Goal: Transaction & Acquisition: Obtain resource

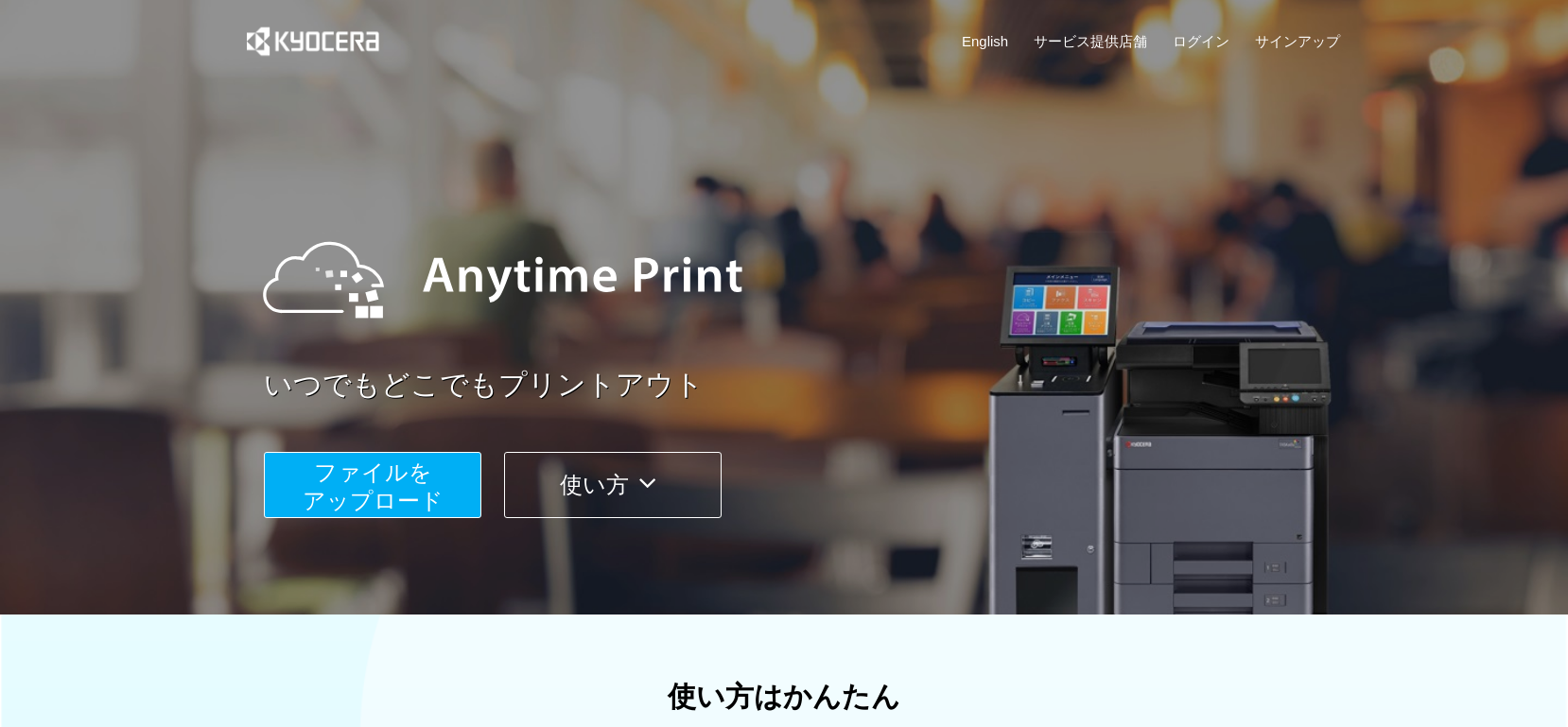
click at [1186, 34] on link "ログイン" at bounding box center [1201, 41] width 57 height 20
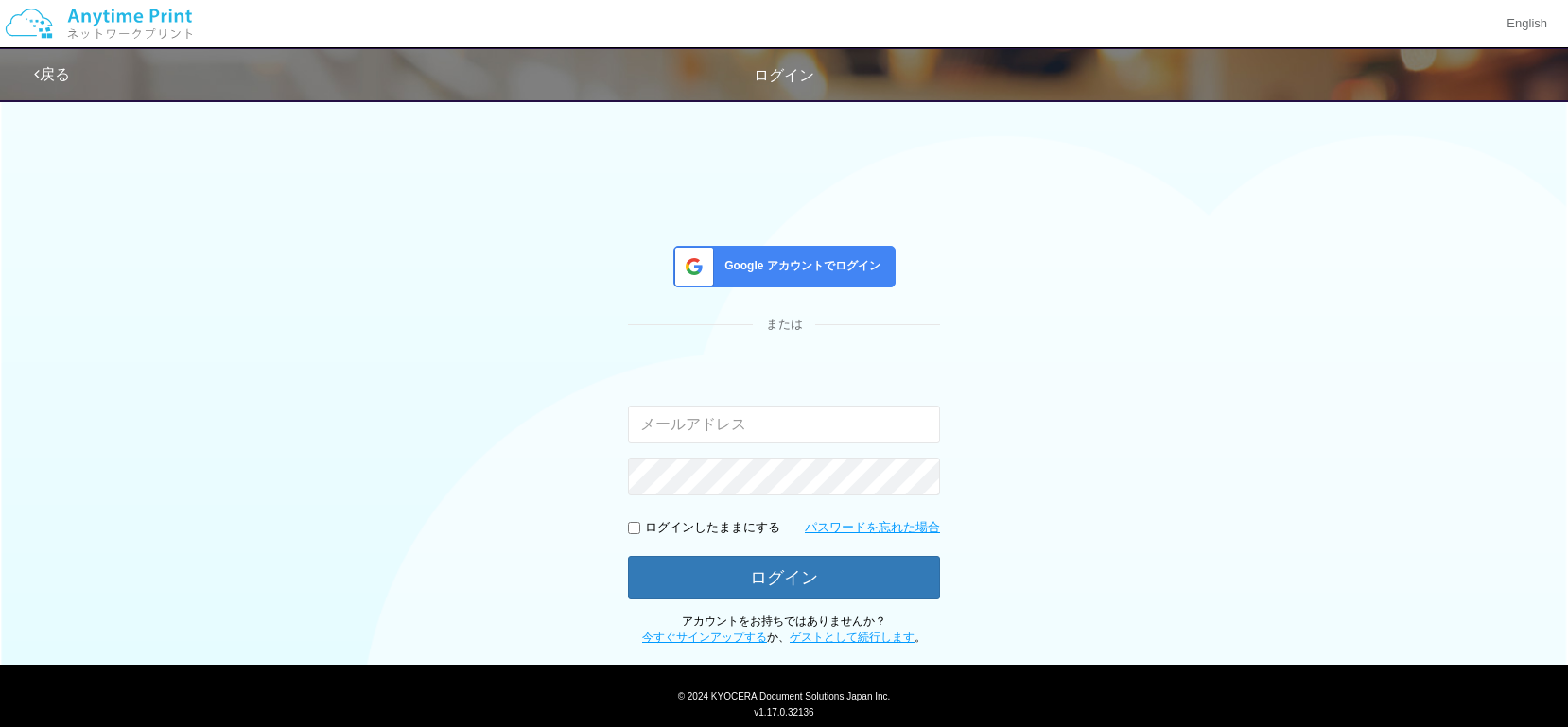
click at [784, 273] on span "Google アカウントでログイン" at bounding box center [799, 266] width 164 height 16
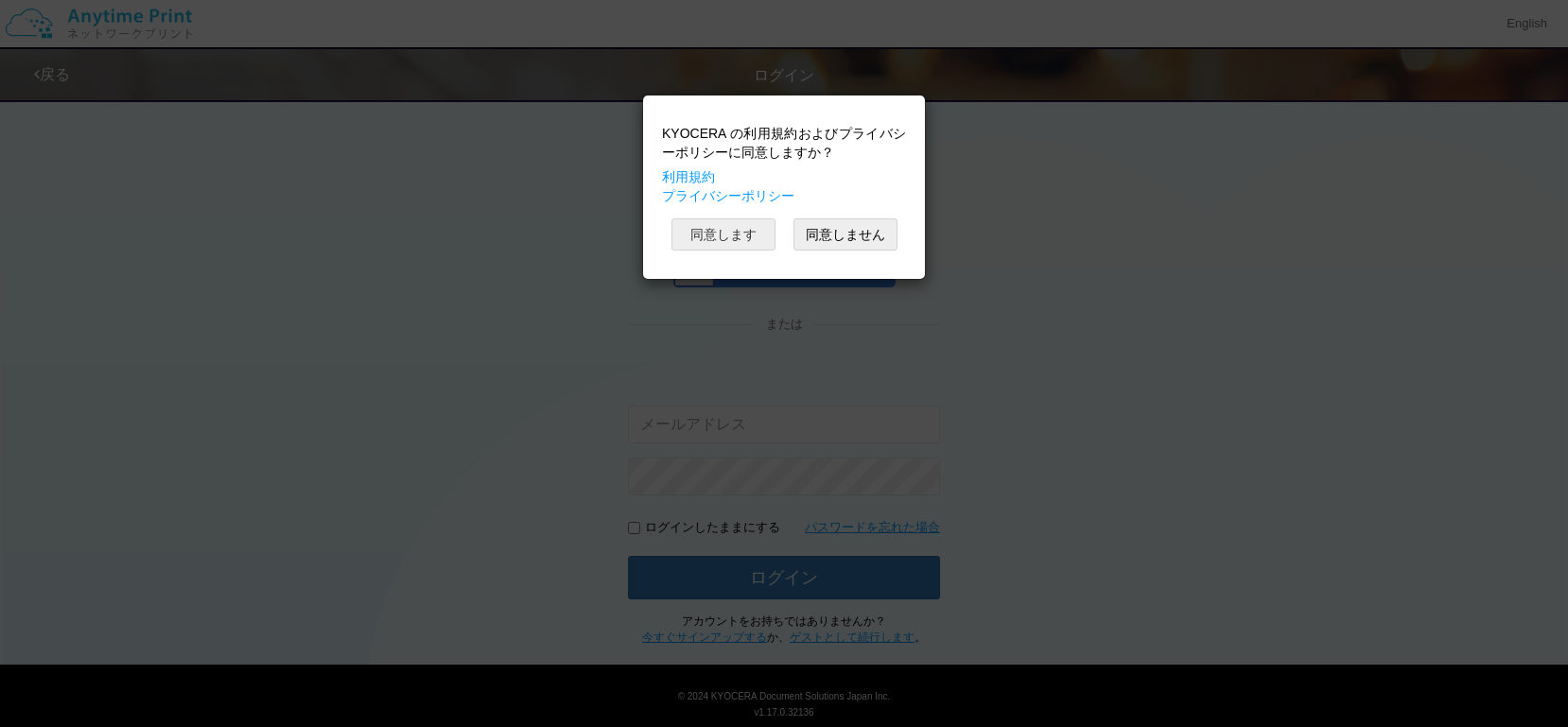
click at [709, 229] on button "同意します" at bounding box center [723, 234] width 104 height 32
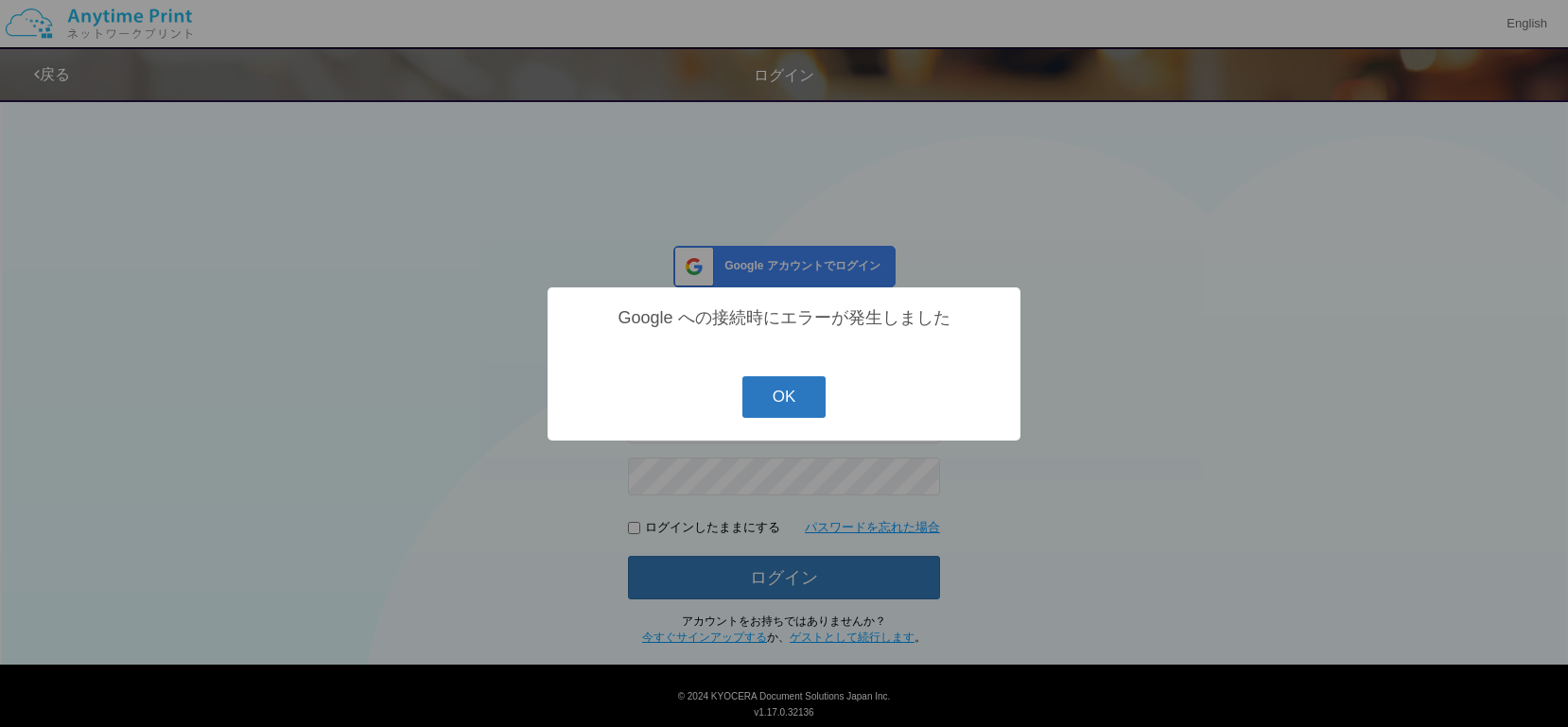
click at [752, 386] on button "OK" at bounding box center [784, 397] width 84 height 42
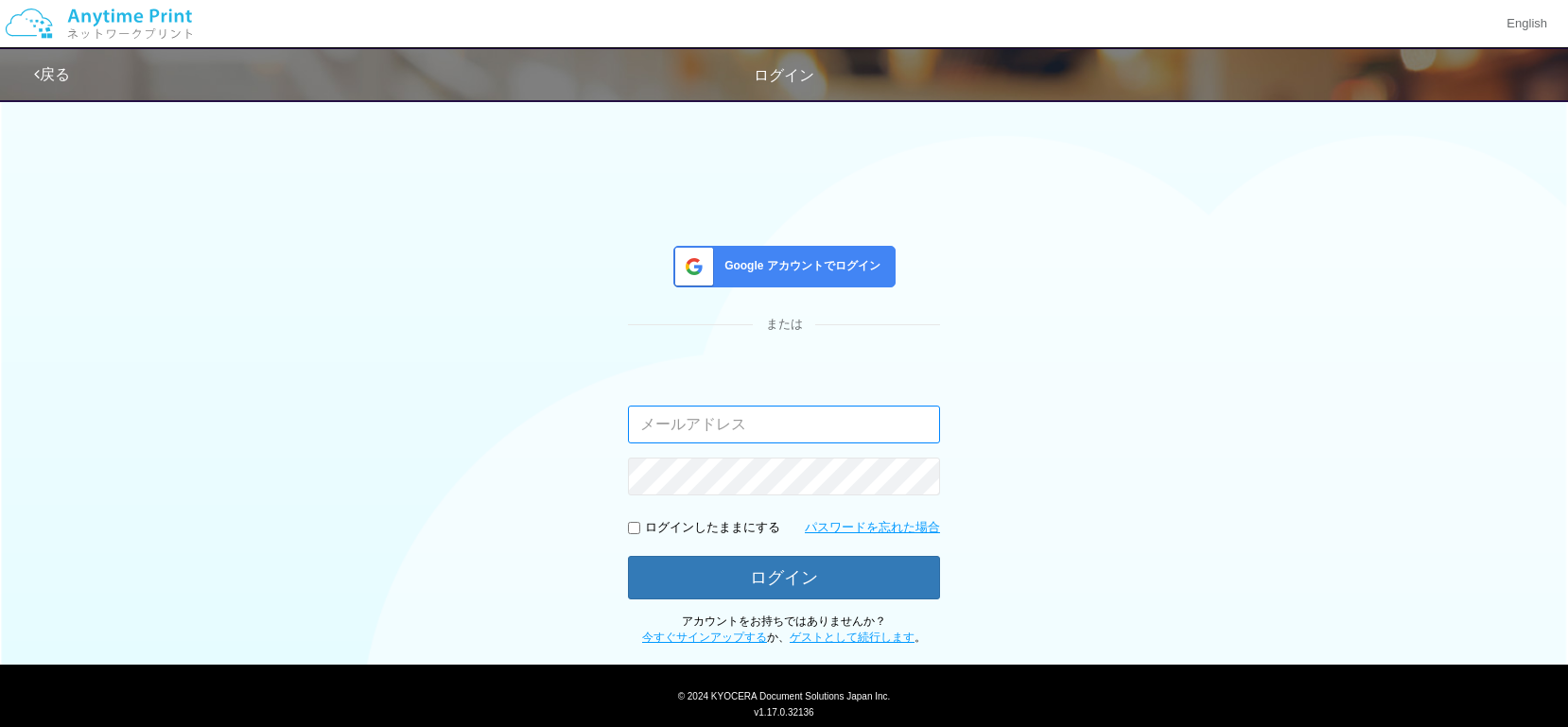
click at [728, 414] on input "email" at bounding box center [784, 425] width 312 height 38
type input "[EMAIL_ADDRESS][DOMAIN_NAME]"
click at [1093, 555] on div "Google アカウントでログイン または 入力されたメールアドレスまたはパスワードが正しくありません。 [EMAIL_ADDRESS][DOMAIN_NAM…" at bounding box center [784, 367] width 1135 height 556
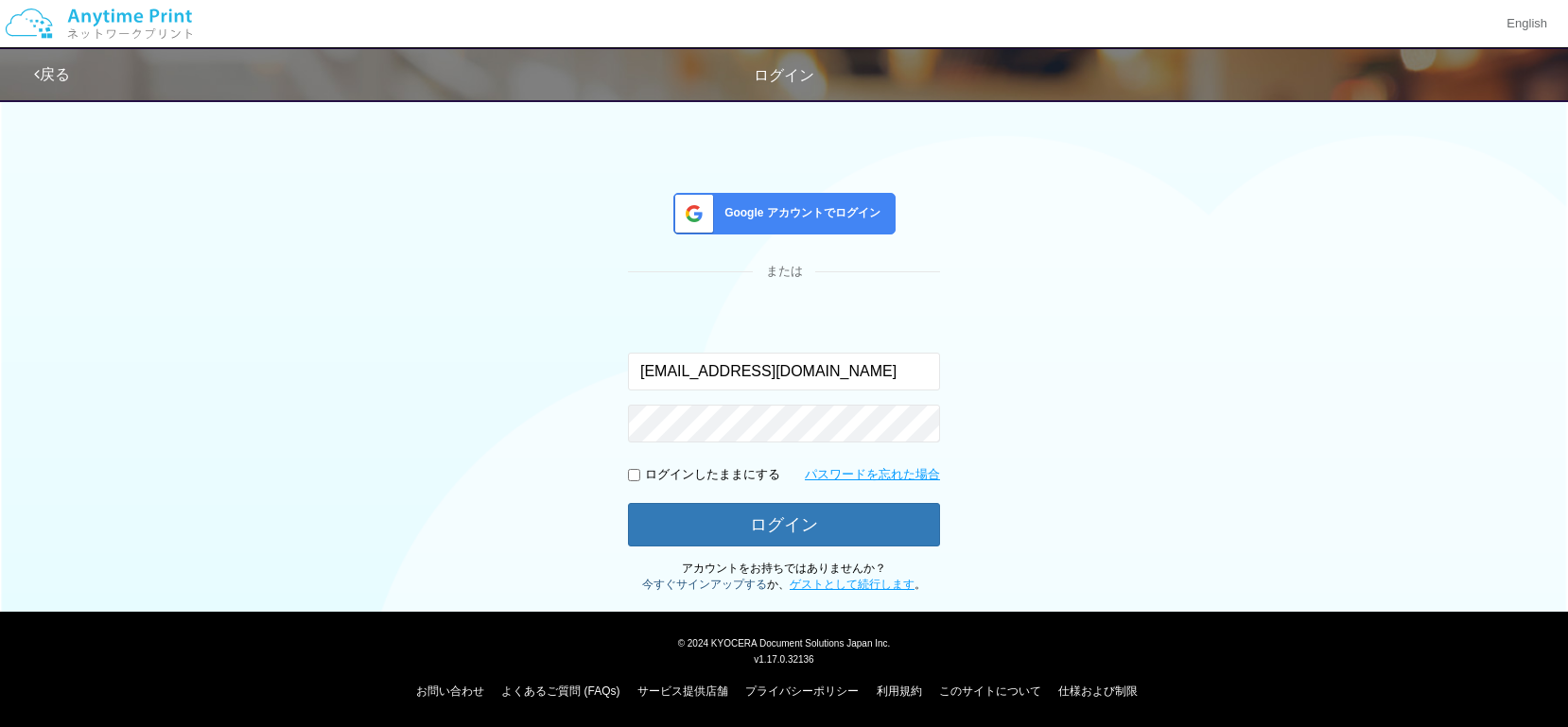
scroll to position [52, 0]
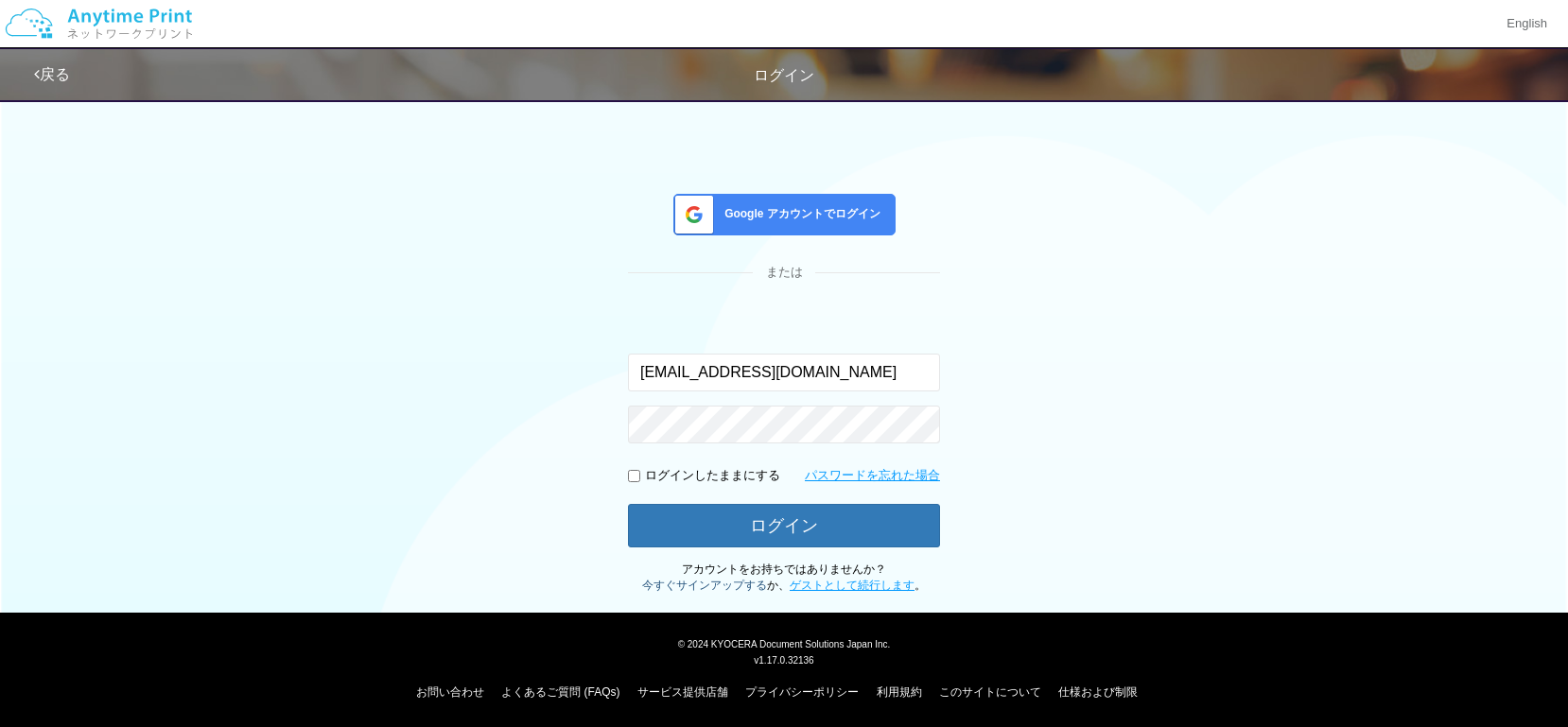
click at [748, 583] on link "今すぐサインアップする" at bounding box center [704, 585] width 125 height 13
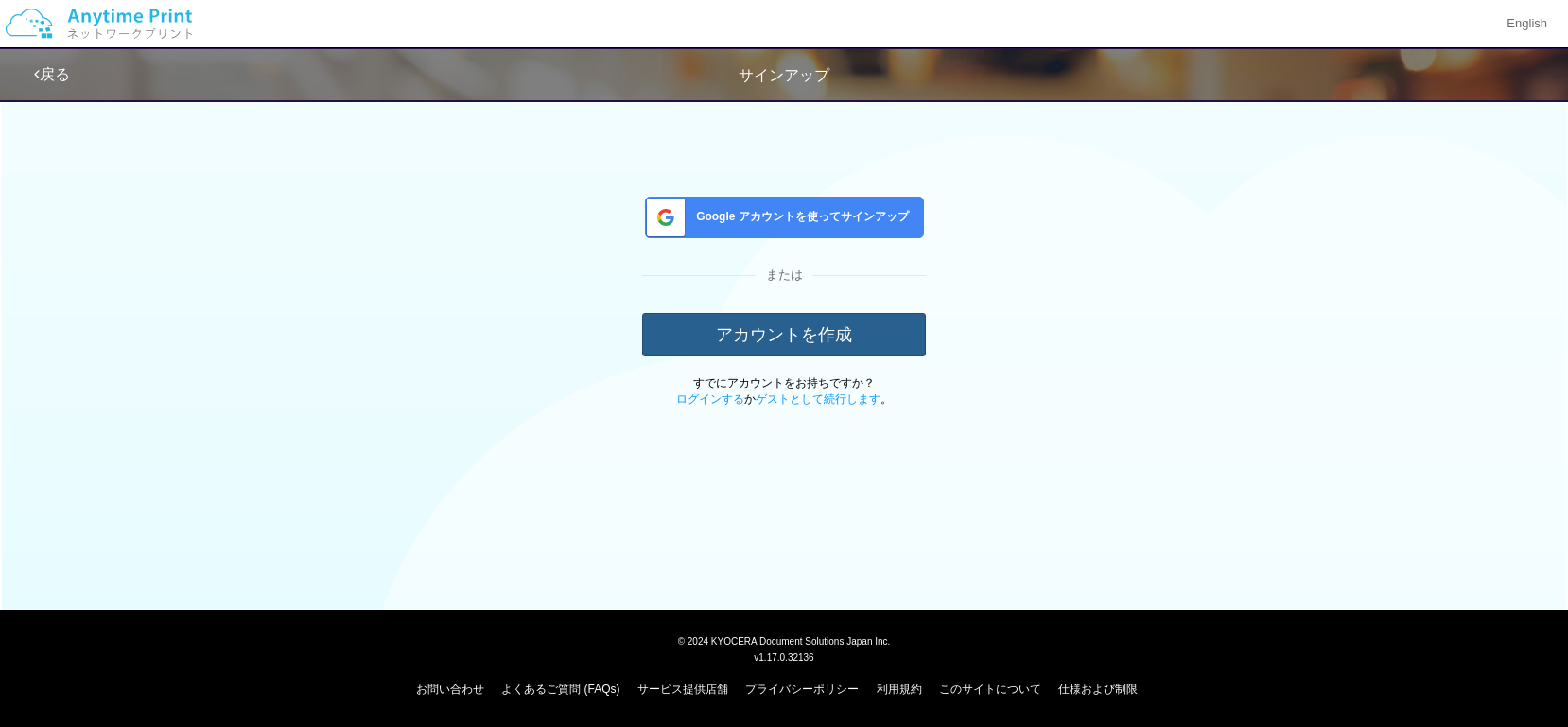
click at [776, 321] on button "アカウントを作成" at bounding box center [784, 334] width 284 height 44
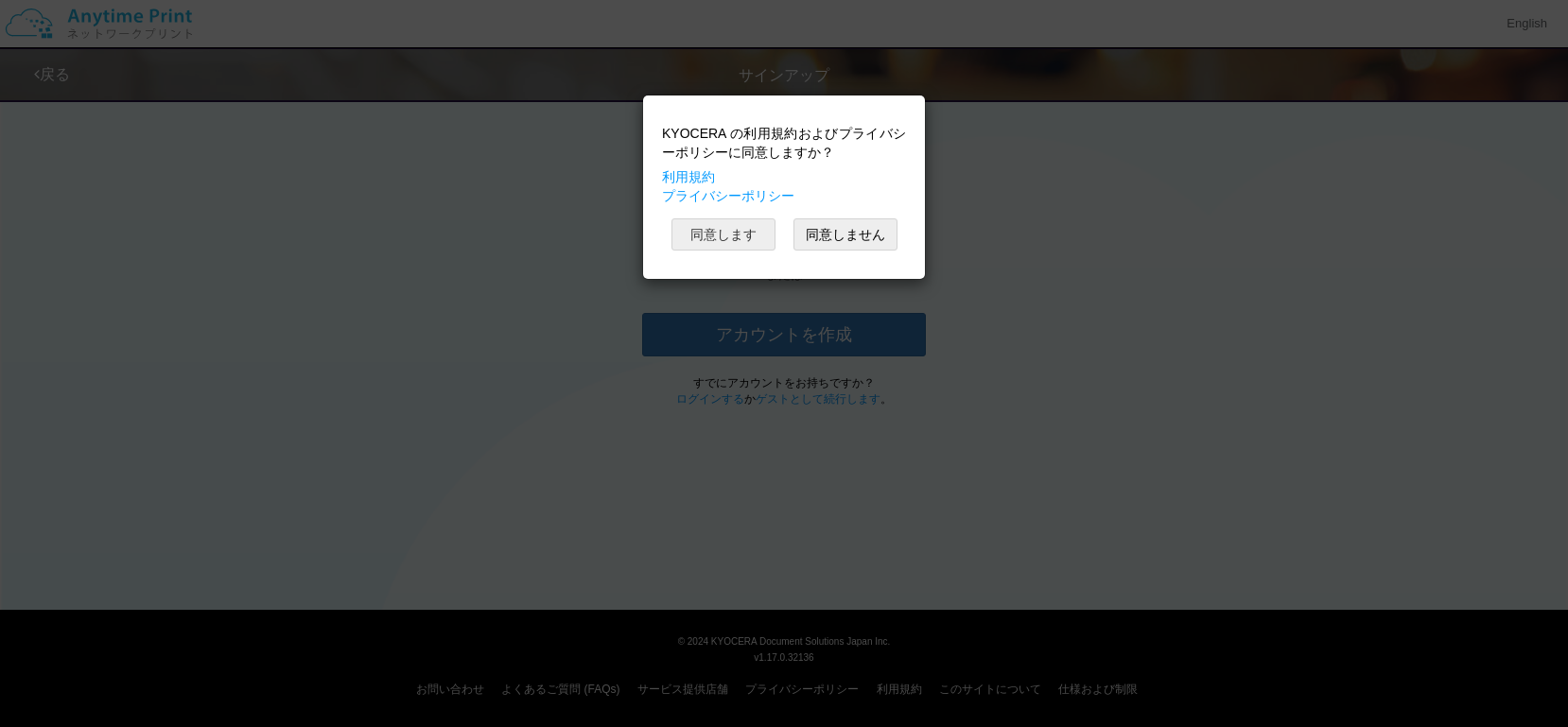
click at [720, 231] on button "同意します" at bounding box center [723, 234] width 104 height 32
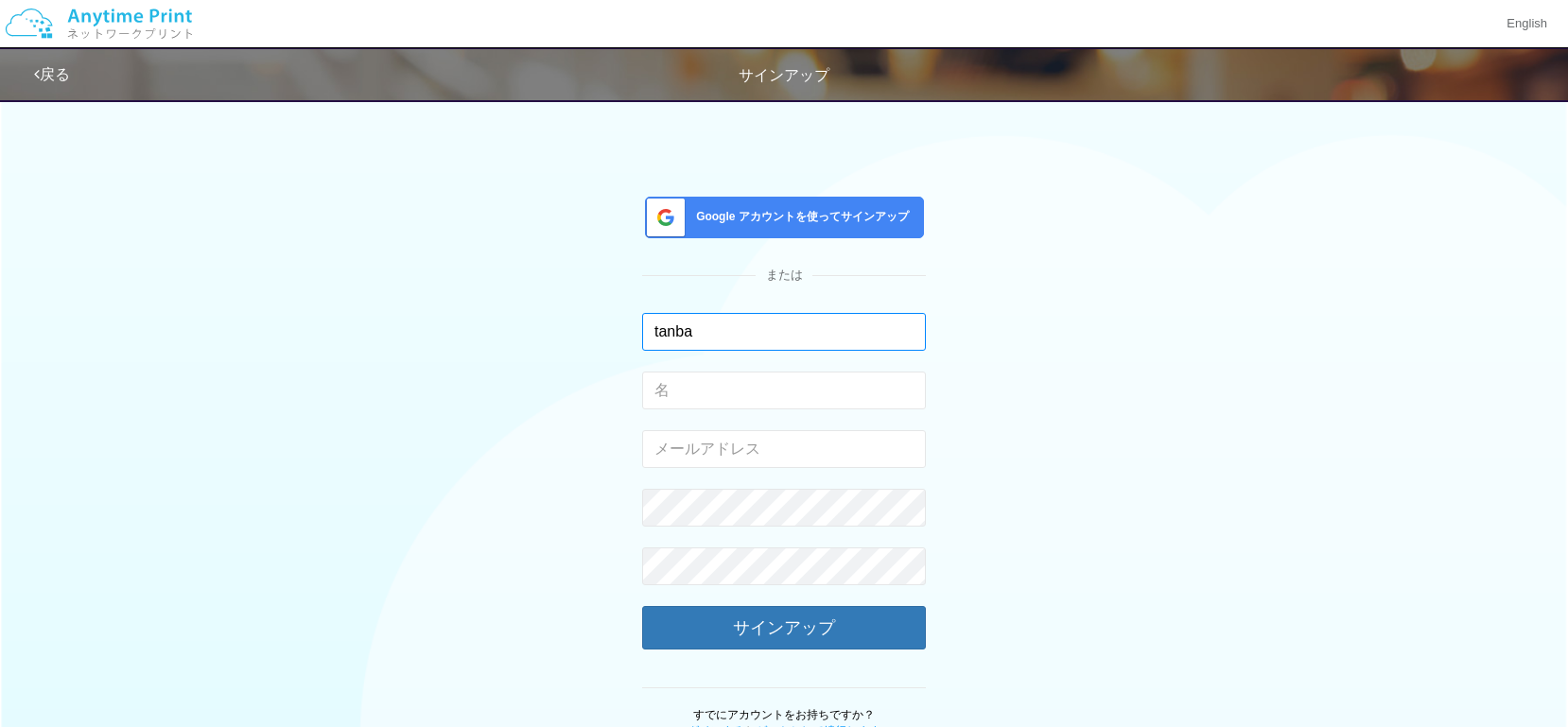
type input "tanba"
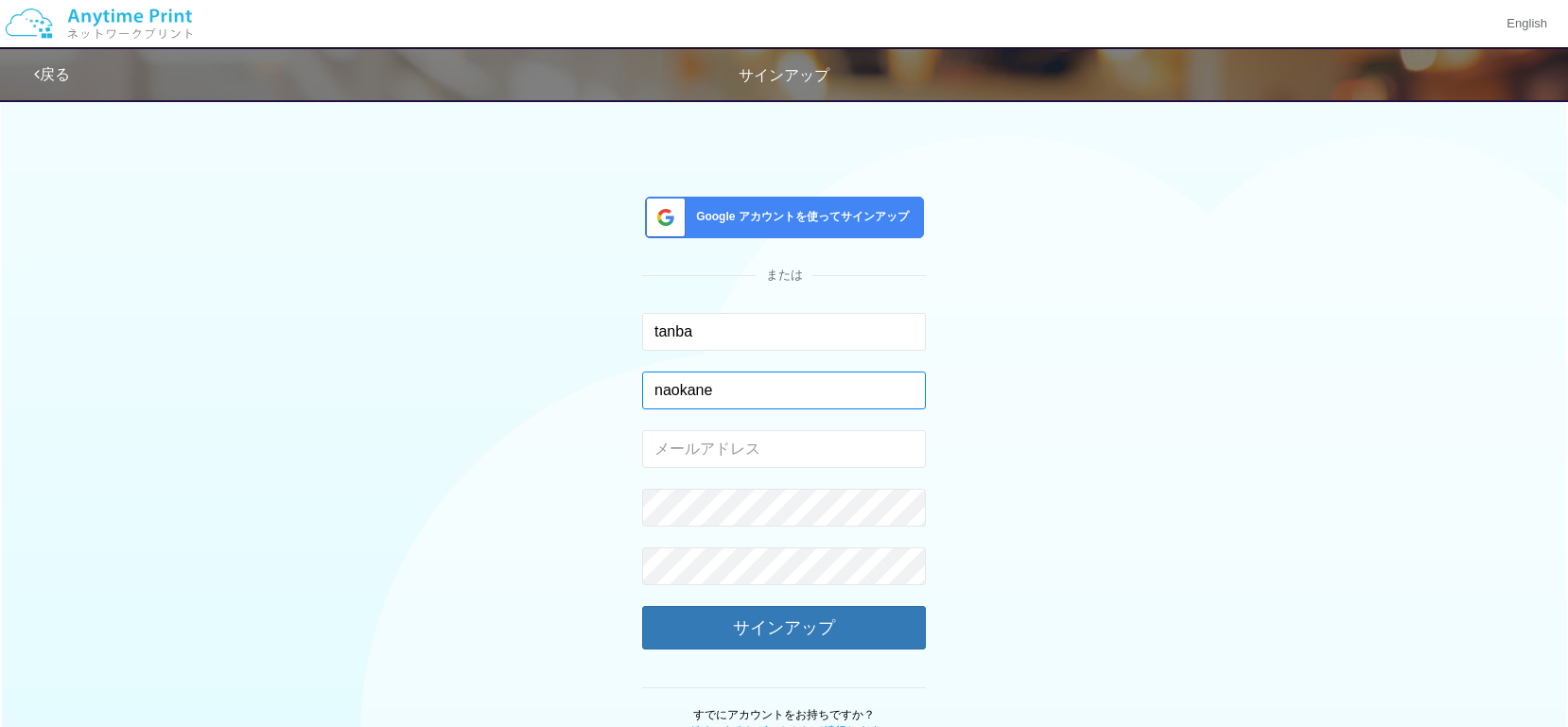
type input "naokane"
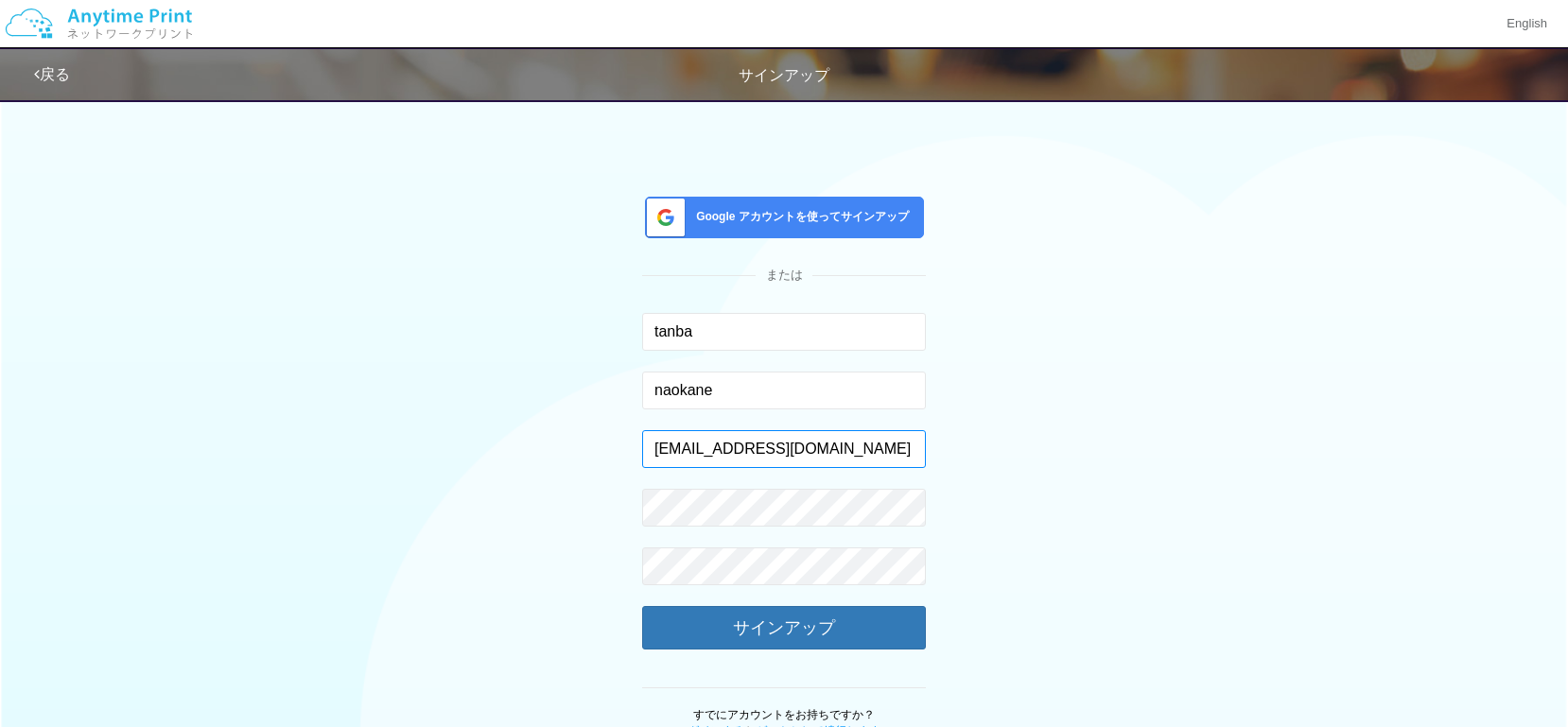
type input "[EMAIL_ADDRESS][DOMAIN_NAME]"
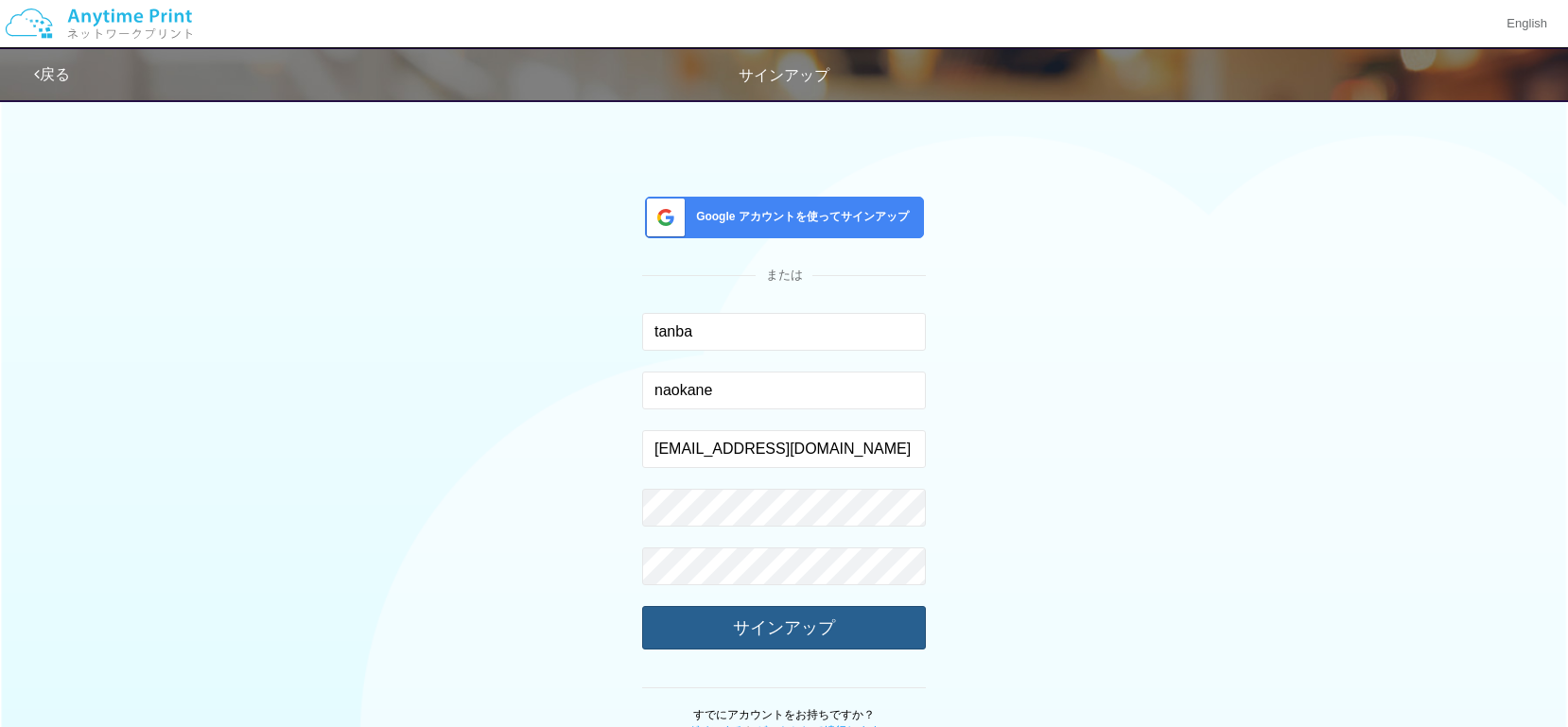
click at [765, 612] on button "サインアップ" at bounding box center [784, 628] width 284 height 44
click at [827, 629] on button "サインアップ" at bounding box center [784, 628] width 284 height 44
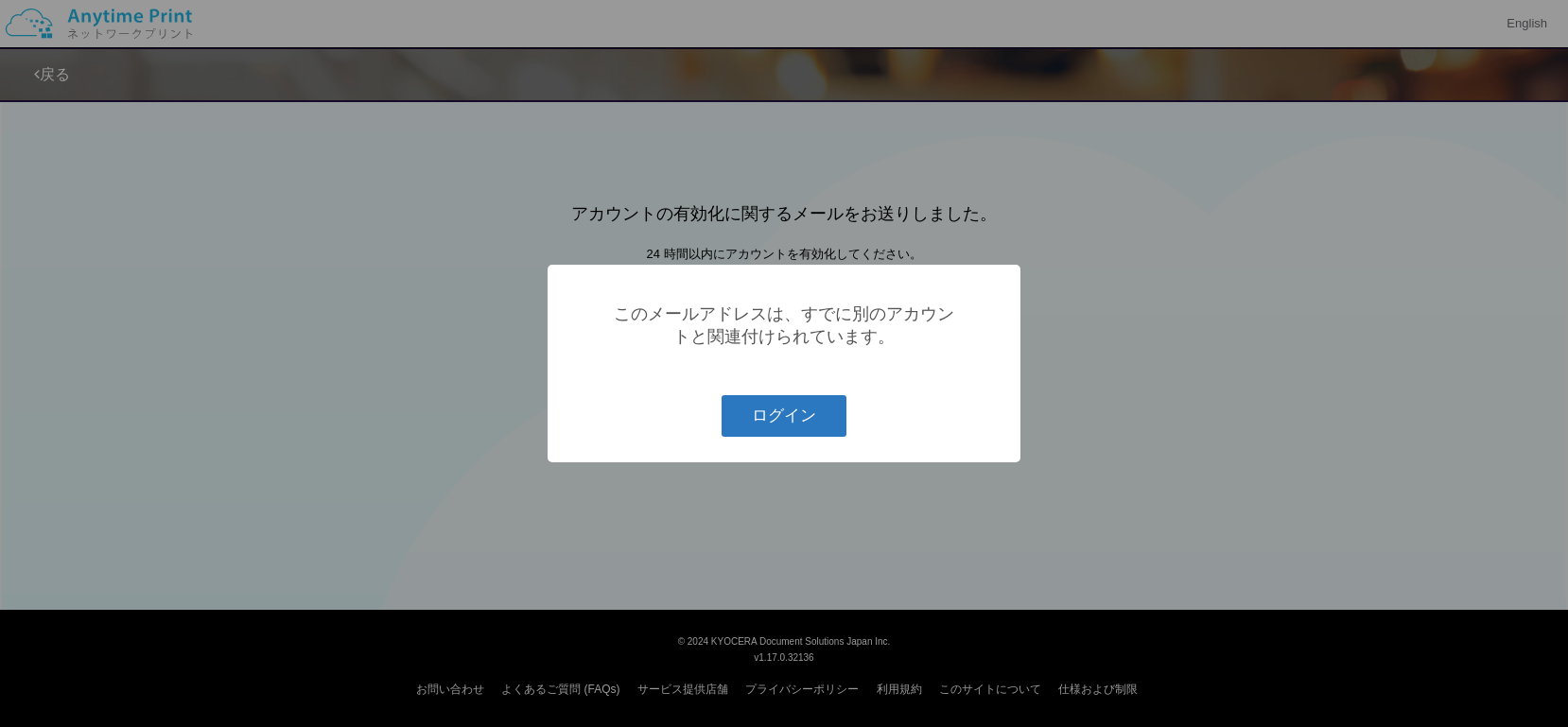
click at [784, 420] on button "ログイン" at bounding box center [784, 416] width 125 height 42
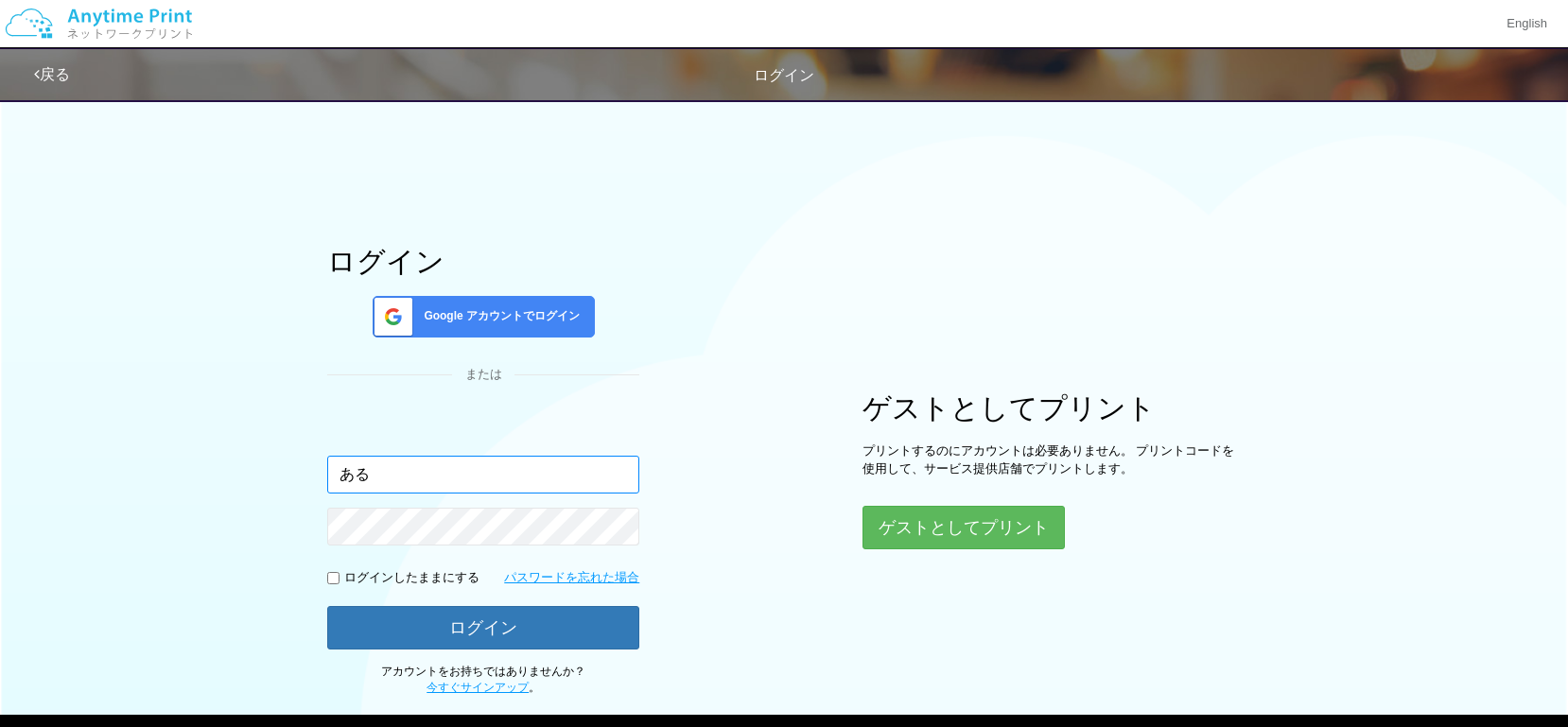
type input "あ"
type input "[EMAIL_ADDRESS][DOMAIN_NAME]"
drag, startPoint x: 784, startPoint y: 514, endPoint x: 605, endPoint y: 566, distance: 186.4
click at [784, 515] on div "ログイン Google アカウントでログイン または 入力されたメールアドレスまたはパスワードが正しくありません。 [EMAIL_ADDRESS][DOMAI…" at bounding box center [784, 392] width 1135 height 607
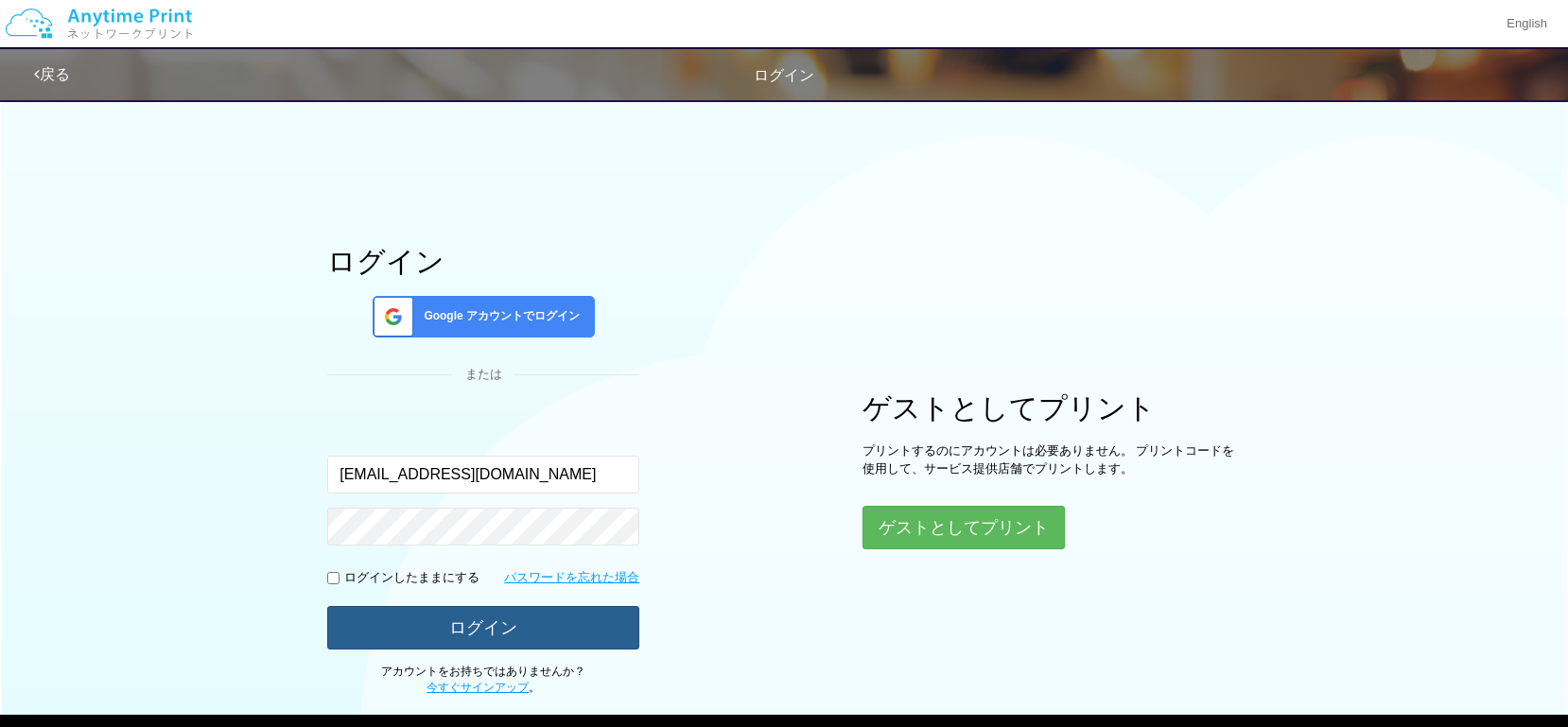
click at [422, 635] on button "ログイン" at bounding box center [482, 628] width 312 height 44
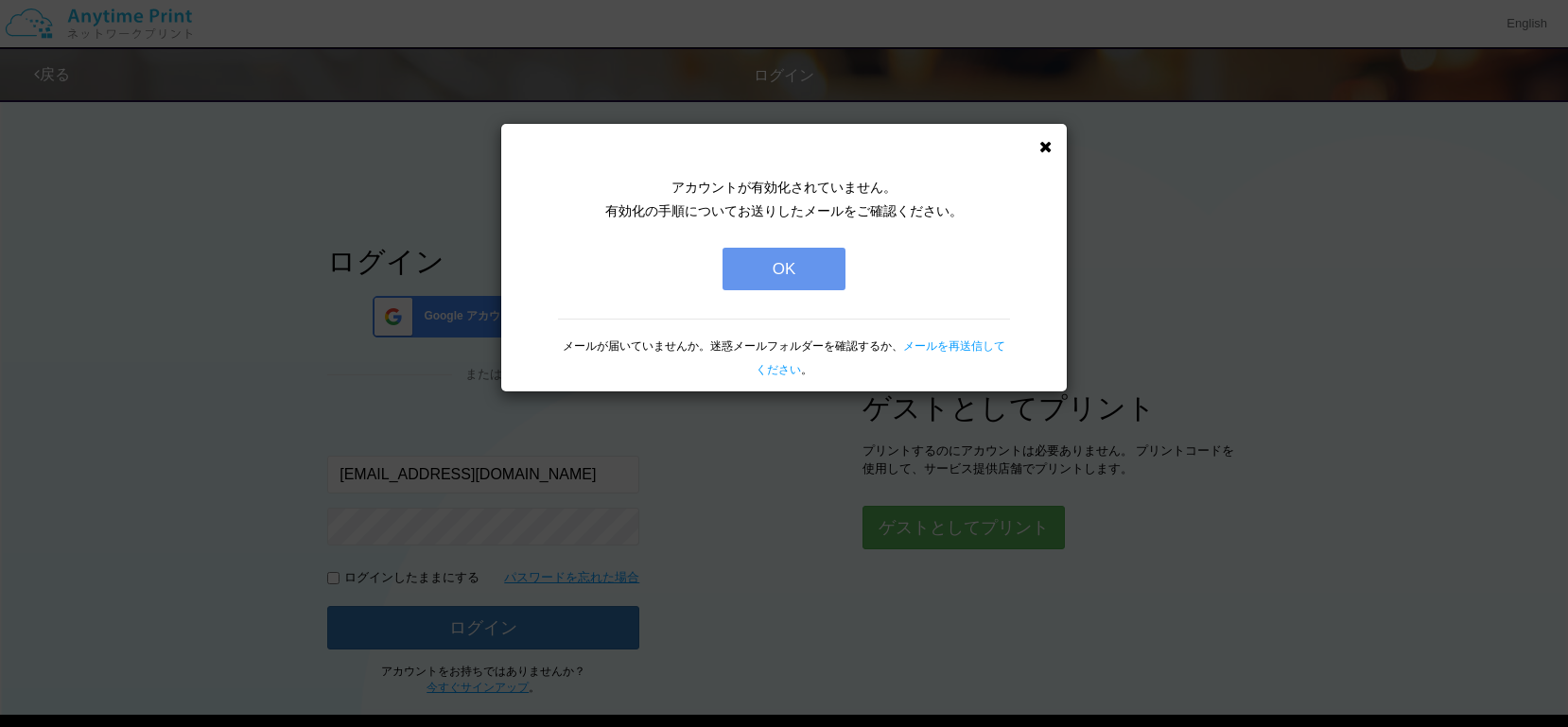
click at [784, 275] on button "OK" at bounding box center [784, 269] width 123 height 43
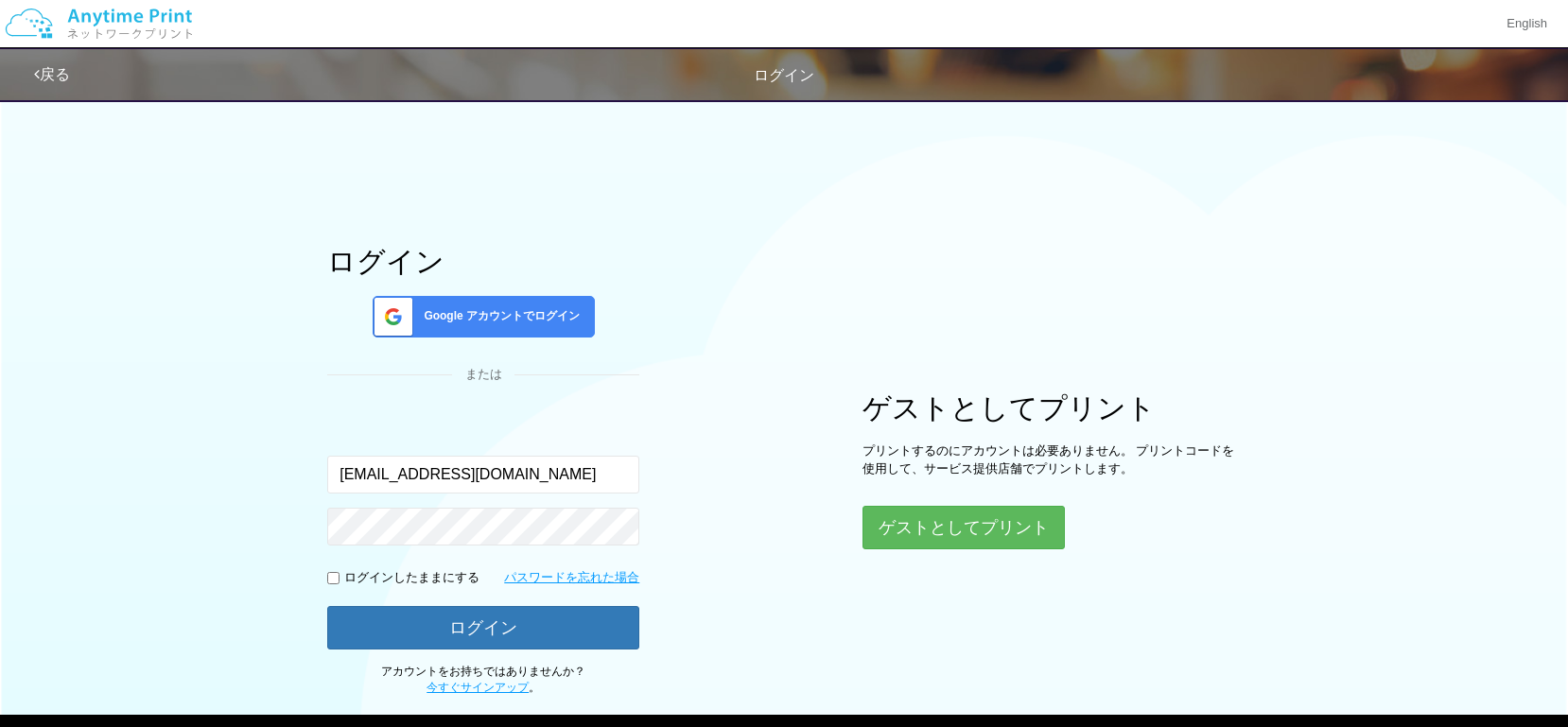
click at [717, 428] on div "ログイン Google アカウントでログイン または 入力されたメールアドレスまたはパスワードが正しくありません。 [EMAIL_ADDRESS][DOMAI…" at bounding box center [784, 392] width 1135 height 607
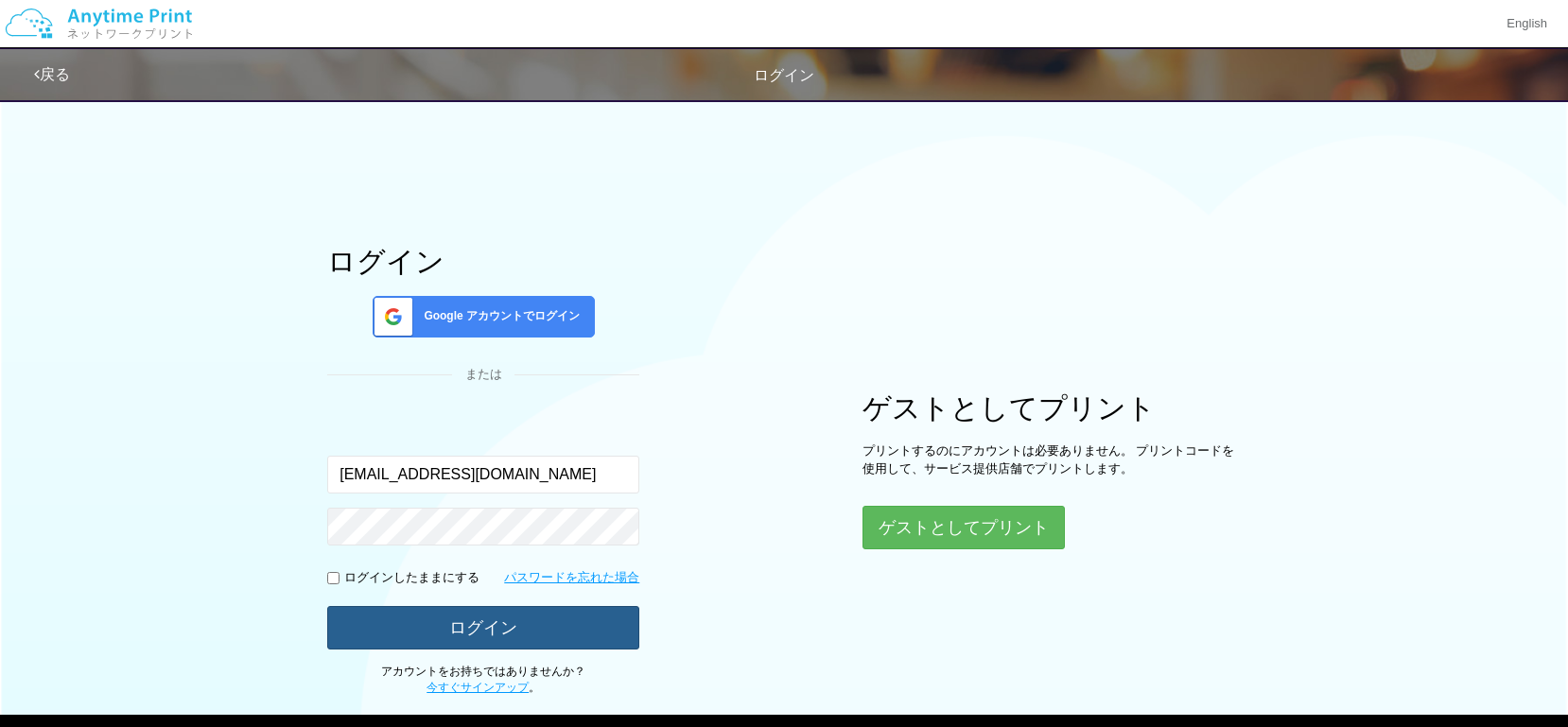
click at [452, 631] on button "ログイン" at bounding box center [482, 628] width 312 height 44
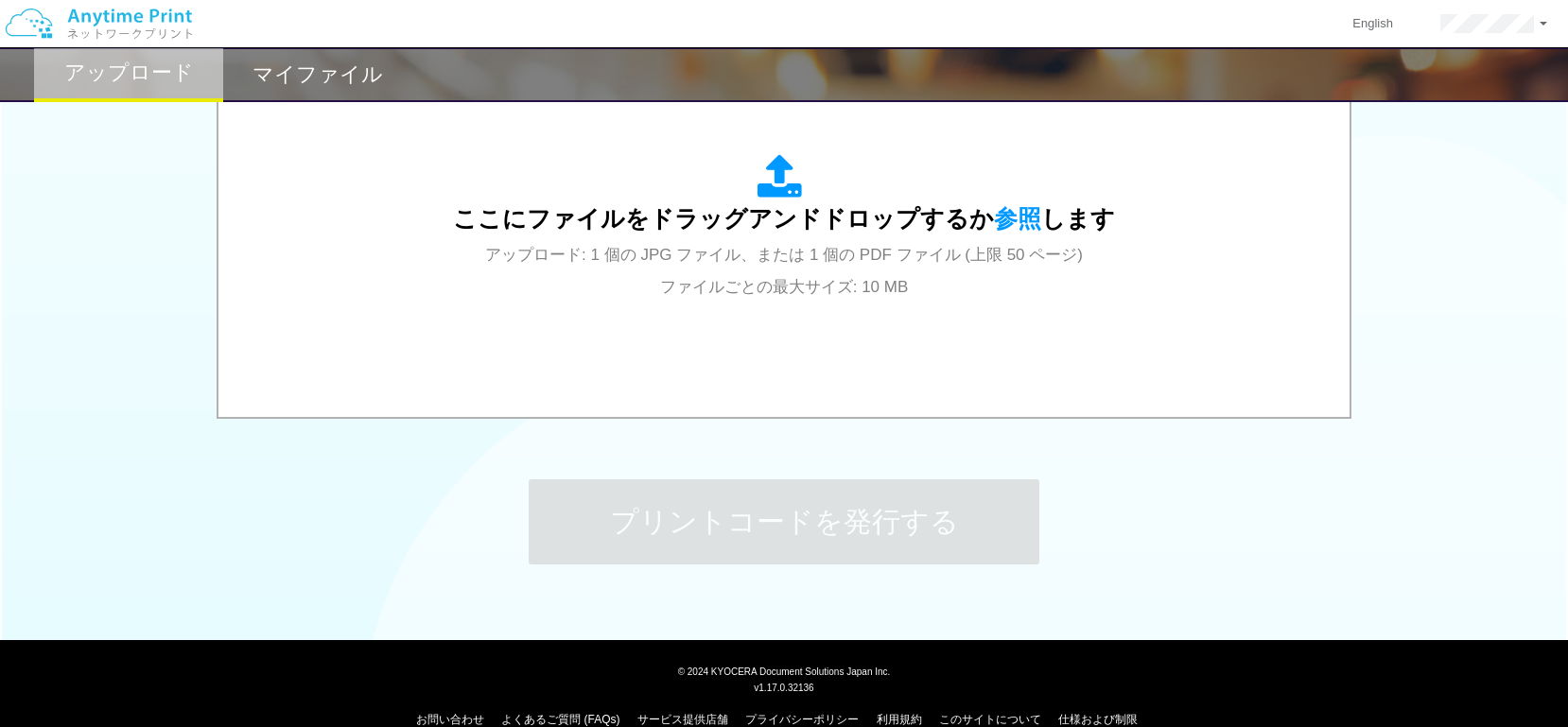
scroll to position [703, 0]
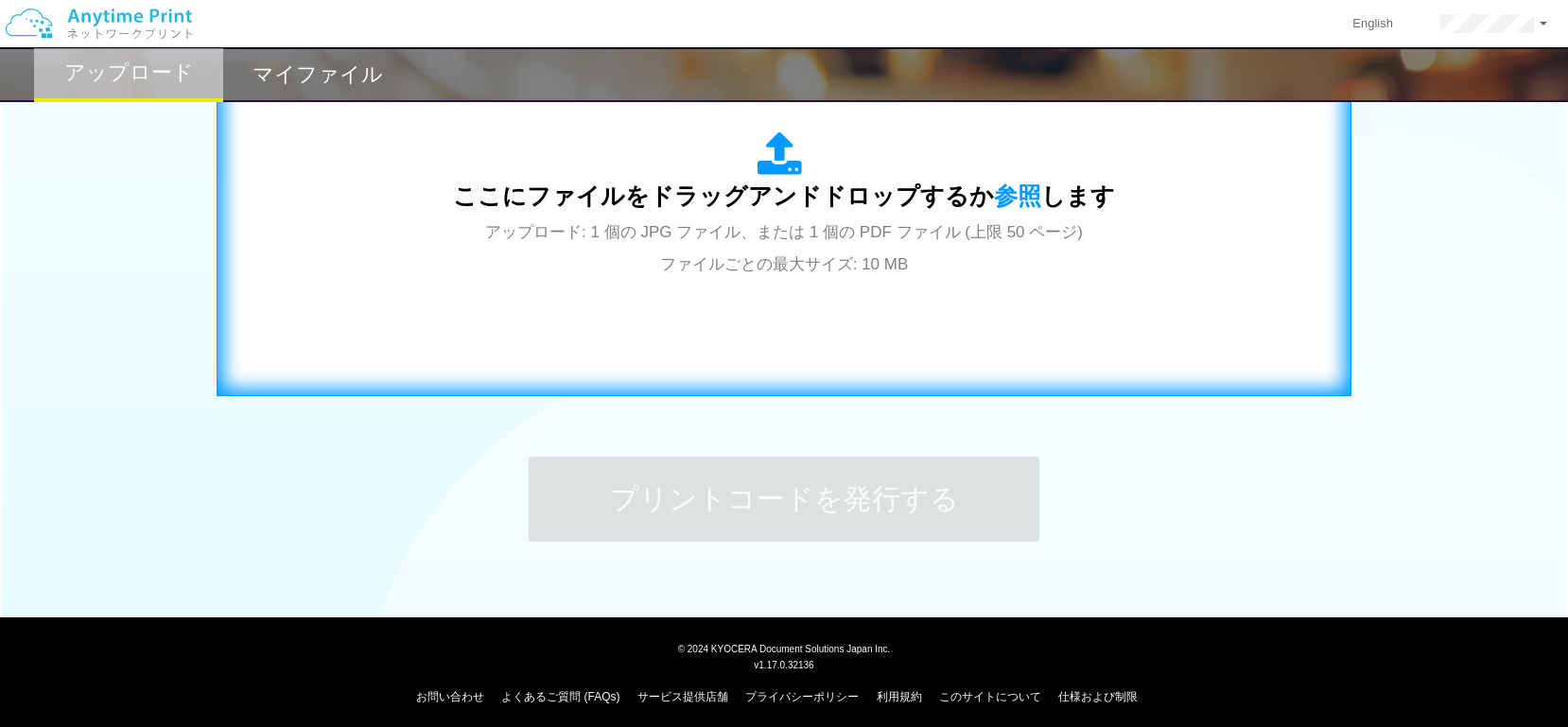
click at [689, 252] on div "ここにファイルをドラッグアンドドロップするか 参照 します アップロード: 1 個の JPG ファイル、または 1 個の PDF ファイル (上限 50 ペー…" at bounding box center [784, 205] width 662 height 148
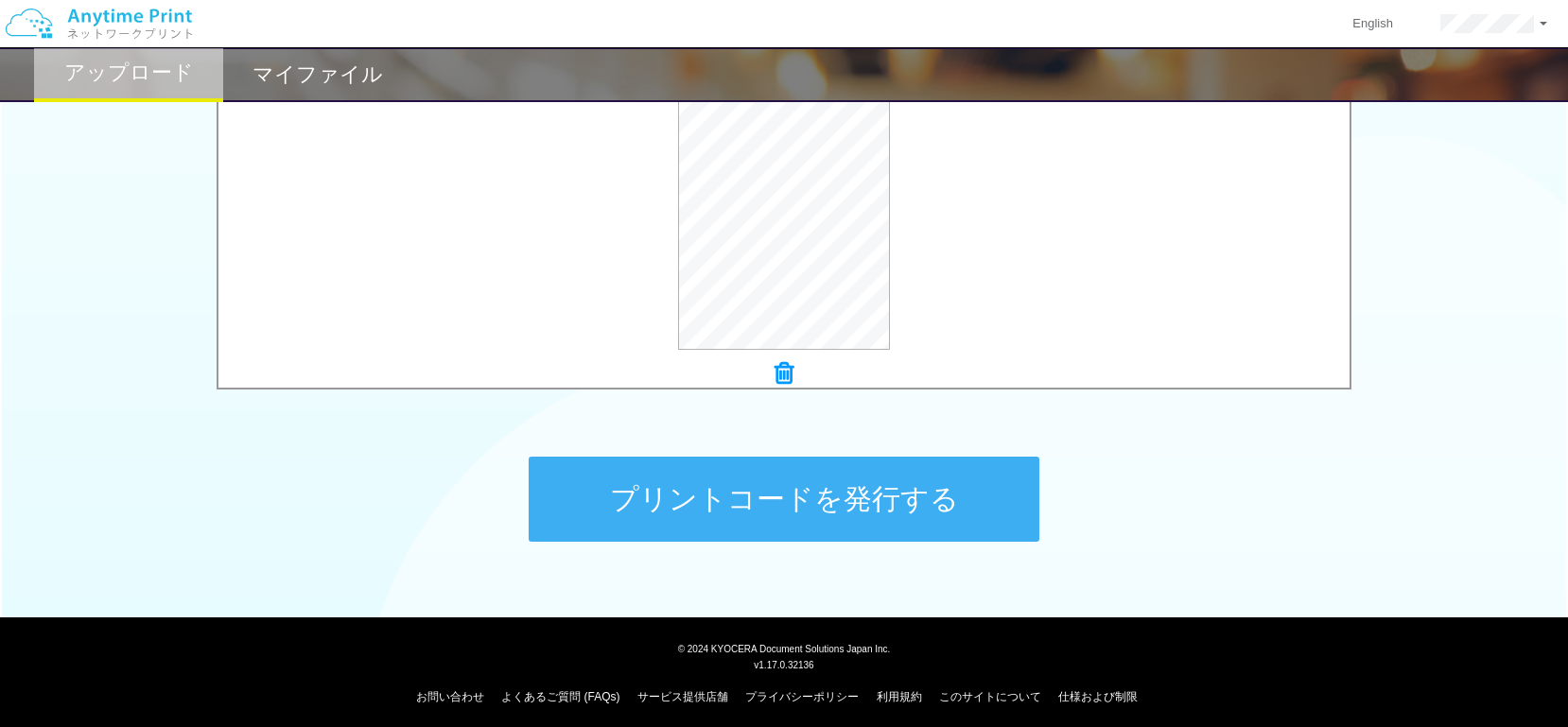
click at [843, 478] on button "プリントコードを発行する" at bounding box center [784, 498] width 511 height 85
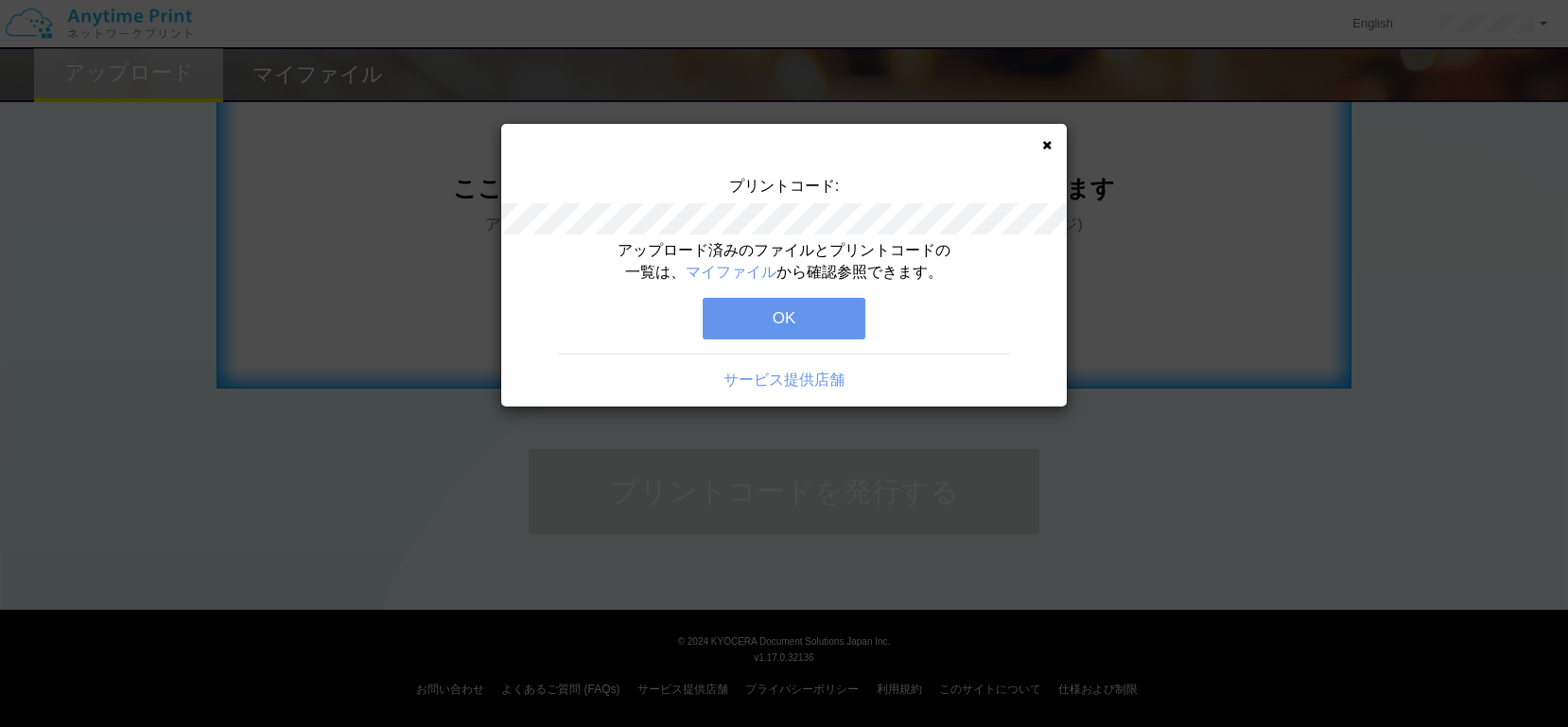
scroll to position [710, 0]
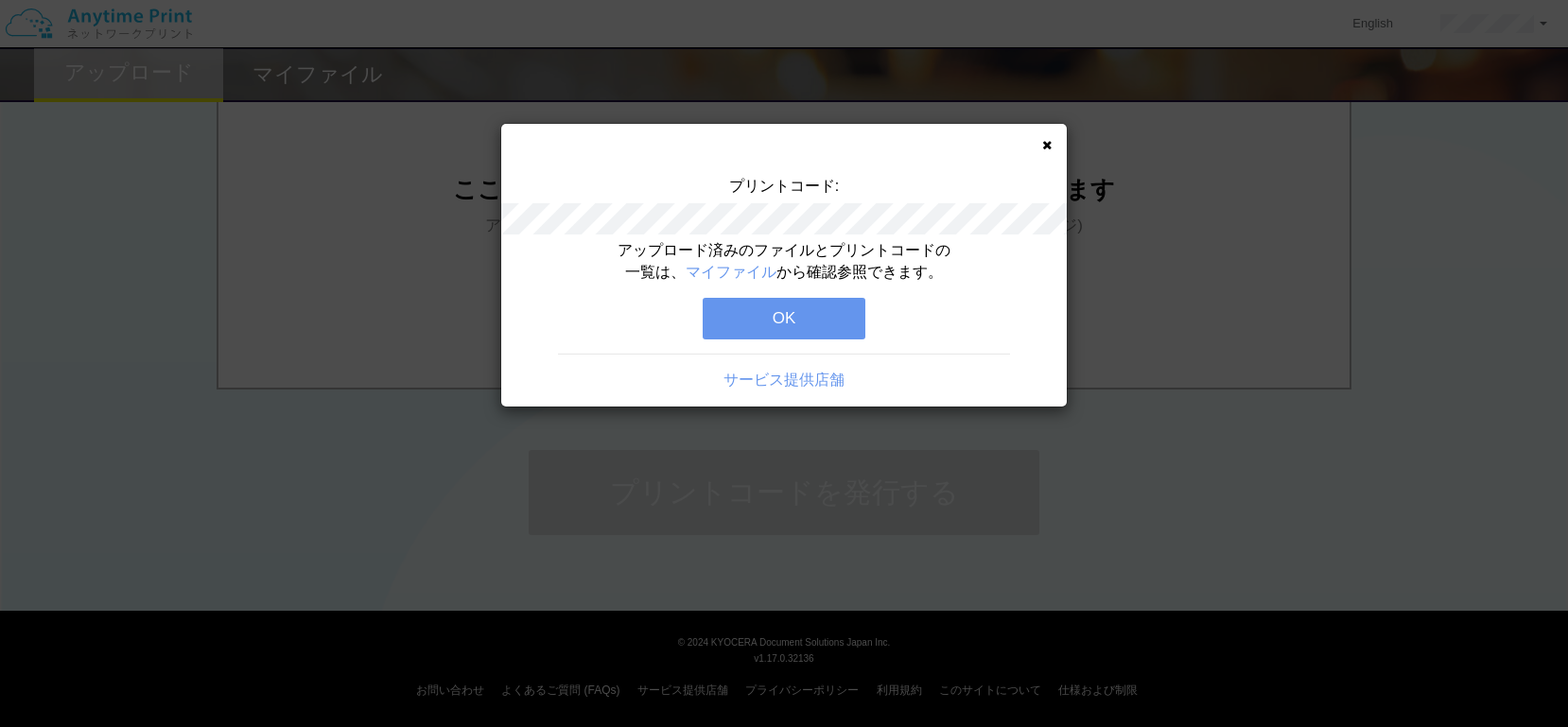
click at [766, 321] on button "OK" at bounding box center [784, 319] width 163 height 42
